Goal: Task Accomplishment & Management: Use online tool/utility

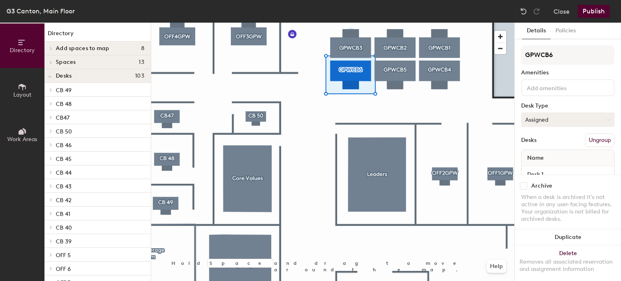
click at [556, 120] on button "Assigned" at bounding box center [567, 119] width 93 height 15
click at [547, 166] on div "Hoteled" at bounding box center [561, 169] width 81 height 12
click at [602, 15] on button "Publish" at bounding box center [594, 11] width 32 height 13
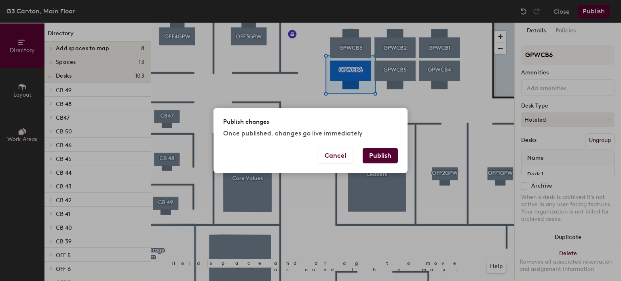
click at [385, 161] on button "Publish" at bounding box center [380, 155] width 35 height 15
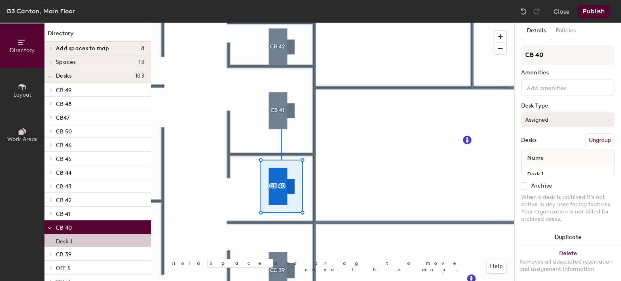
click at [581, 116] on button "Assigned" at bounding box center [567, 119] width 93 height 15
click at [561, 166] on div "Hoteled" at bounding box center [561, 169] width 81 height 12
click at [557, 6] on button "Close" at bounding box center [561, 11] width 16 height 13
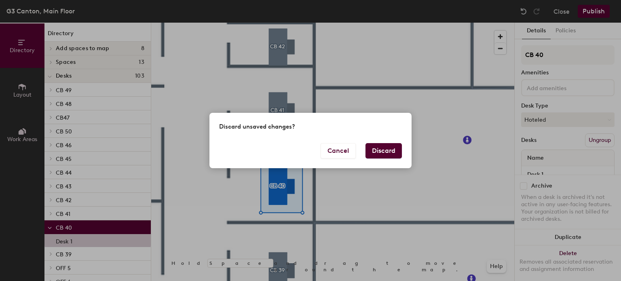
click at [373, 150] on button "Discard" at bounding box center [383, 150] width 36 height 15
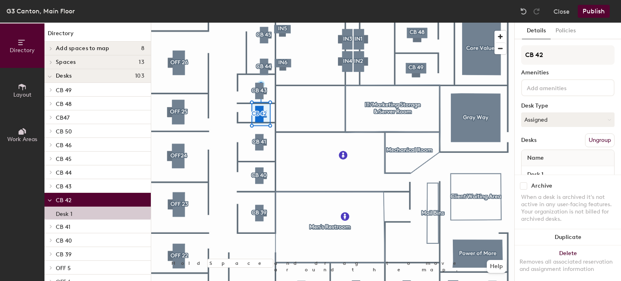
click at [533, 112] on div "Assigned" at bounding box center [567, 119] width 93 height 15
click at [546, 124] on button "Assigned" at bounding box center [567, 119] width 93 height 15
click at [544, 169] on div "Hoteled" at bounding box center [561, 169] width 81 height 12
click at [605, 15] on button "Publish" at bounding box center [594, 11] width 32 height 13
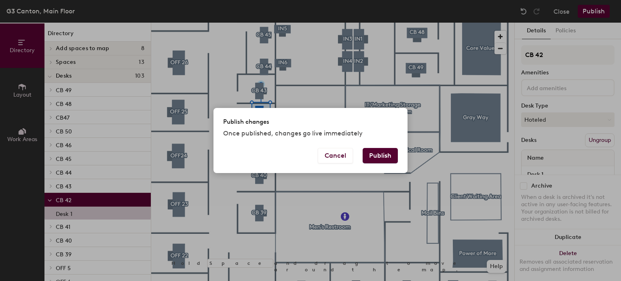
click at [388, 157] on button "Publish" at bounding box center [380, 155] width 35 height 15
